Goal: Navigation & Orientation: Find specific page/section

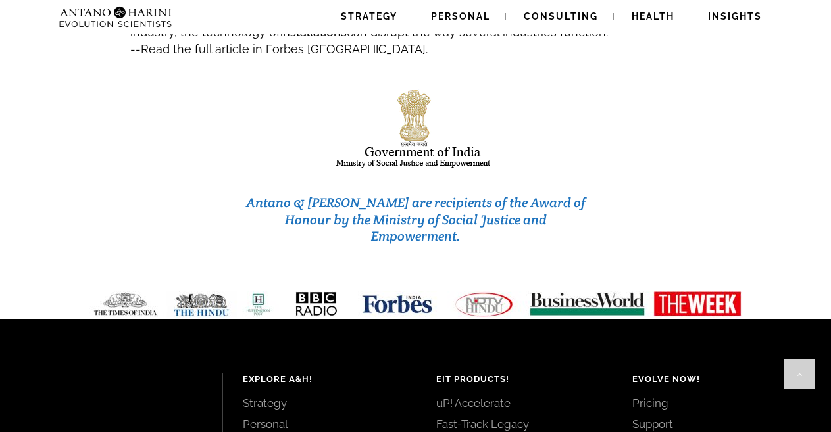
scroll to position [5709, 0]
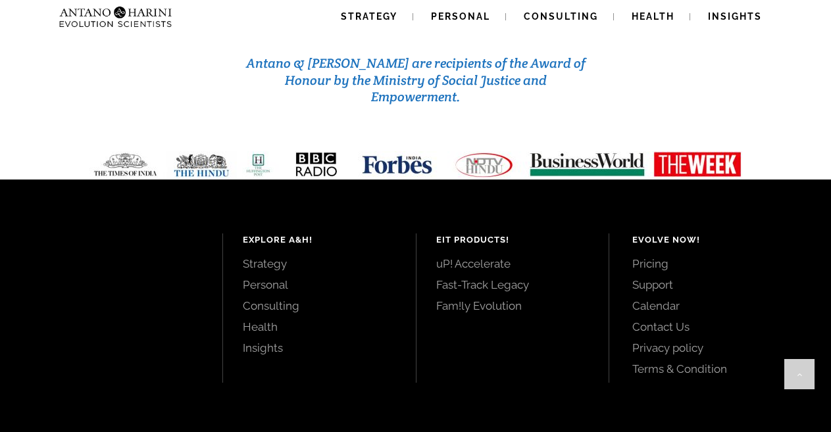
click at [455, 257] on link "uP! Accelerate" at bounding box center [512, 264] width 153 height 14
click at [259, 257] on link "Strategy" at bounding box center [319, 264] width 153 height 14
